Goal: Navigation & Orientation: Find specific page/section

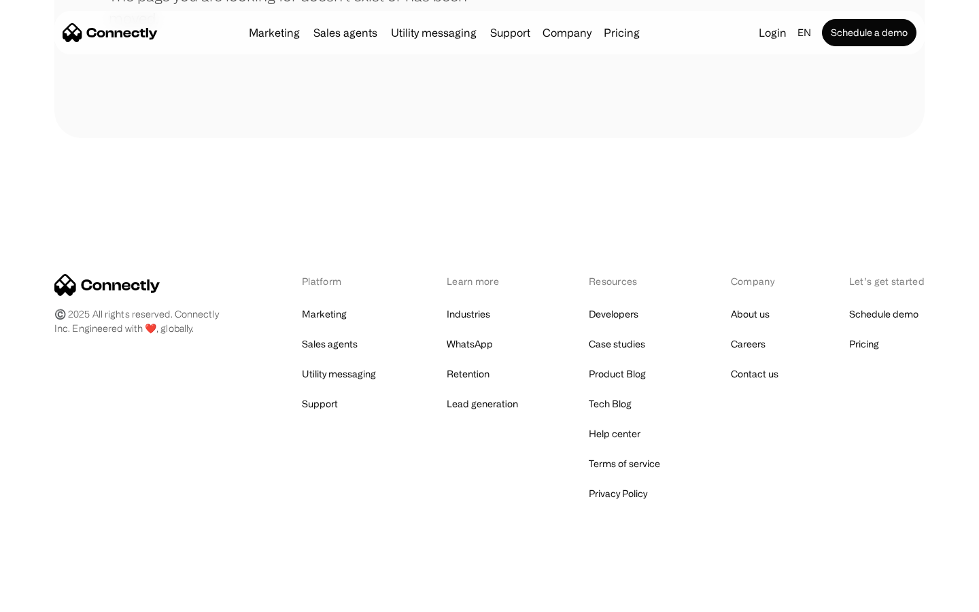
scroll to position [248, 0]
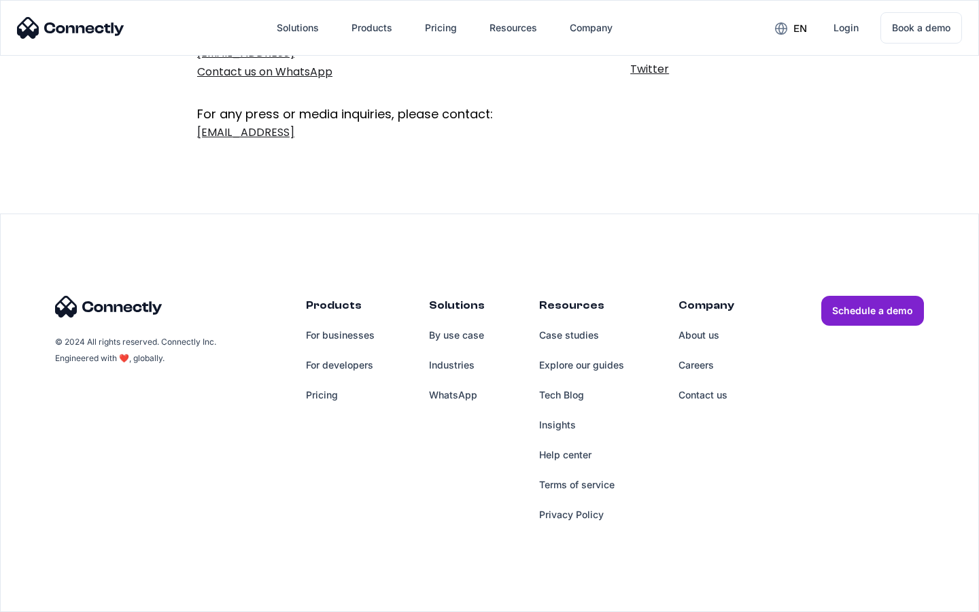
scroll to position [222, 0]
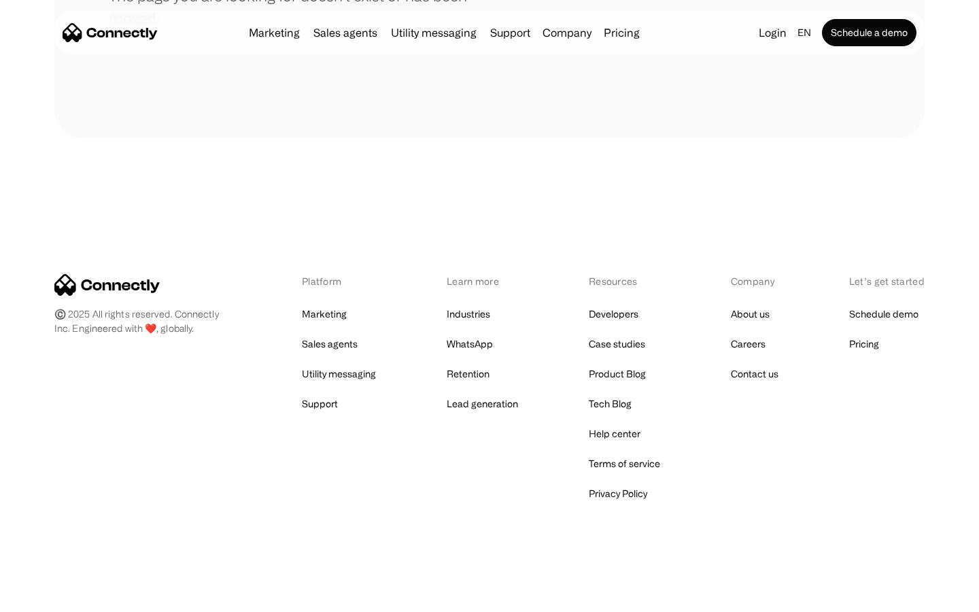
scroll to position [248, 0]
